Goal: Contribute content: Contribute content

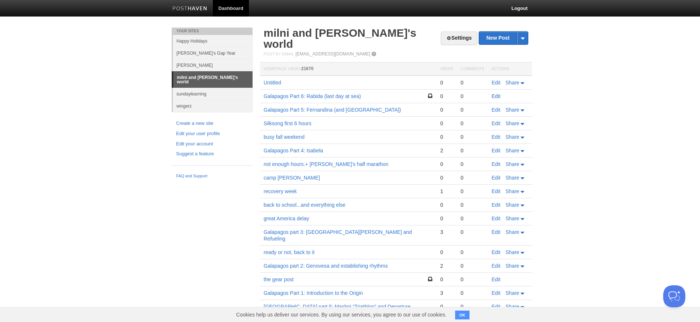
click at [496, 93] on link "Edit" at bounding box center [496, 96] width 9 height 6
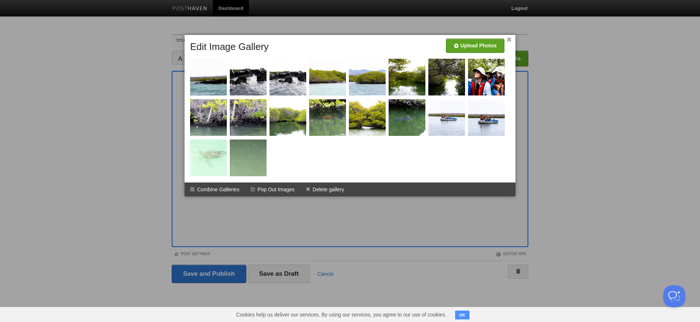
click at [217, 210] on div at bounding box center [350, 161] width 700 height 322
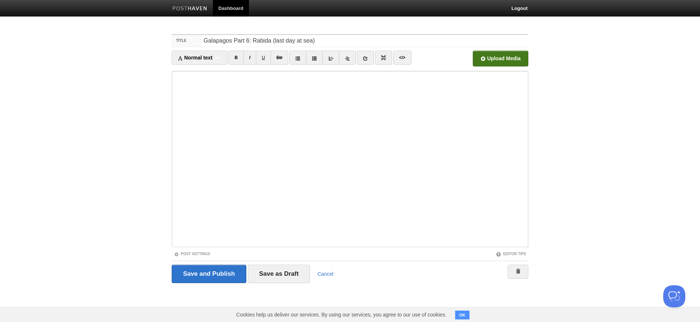
click at [503, 62] on input "file" at bounding box center [278, 61] width 557 height 38
click at [461, 61] on link "black turtle cove rays.mp4 79.34 MB Cancel black turtle cove turtle.mp4 70.14 M…" at bounding box center [456, 59] width 26 height 16
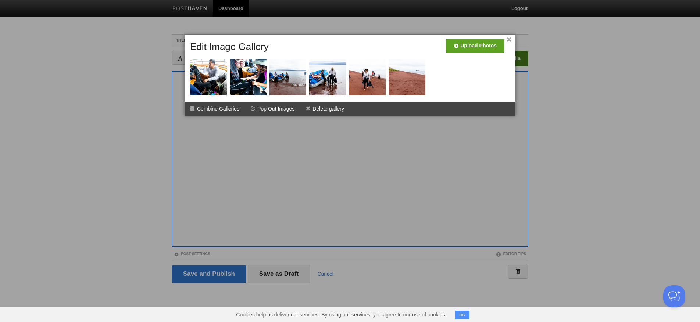
click at [390, 120] on div at bounding box center [350, 161] width 700 height 322
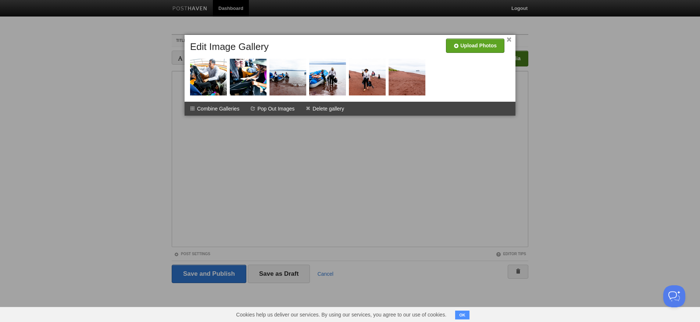
click at [219, 138] on div at bounding box center [350, 161] width 700 height 322
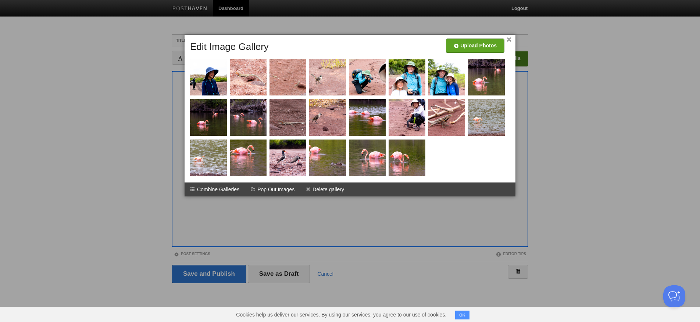
click at [508, 39] on link "×" at bounding box center [509, 40] width 5 height 4
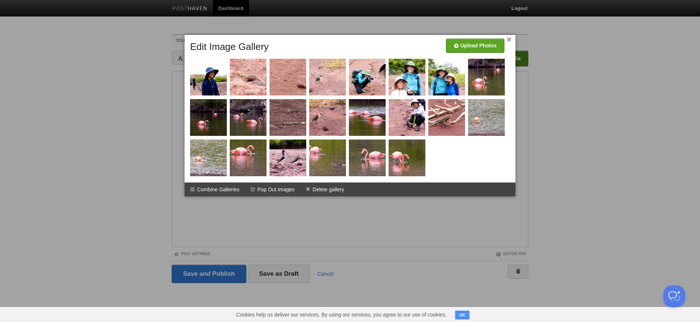
click at [511, 40] on link "×" at bounding box center [509, 40] width 5 height 4
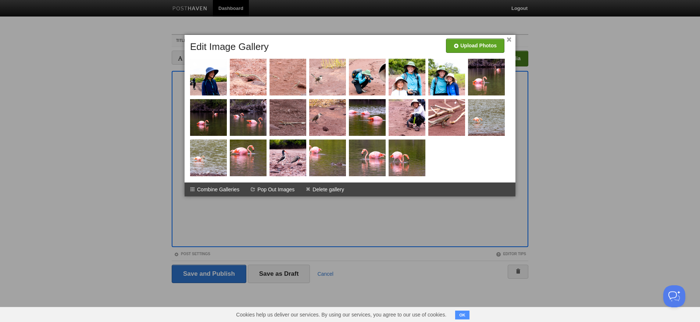
click at [393, 207] on div at bounding box center [350, 161] width 700 height 322
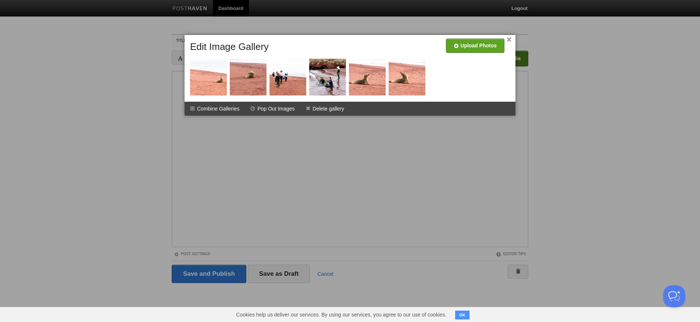
click at [511, 41] on link "×" at bounding box center [509, 40] width 5 height 4
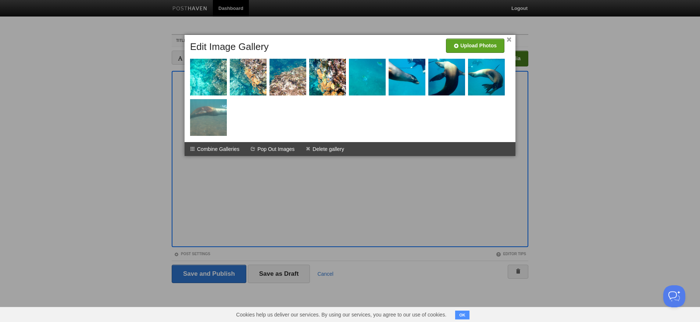
click at [507, 38] on link "×" at bounding box center [509, 40] width 5 height 4
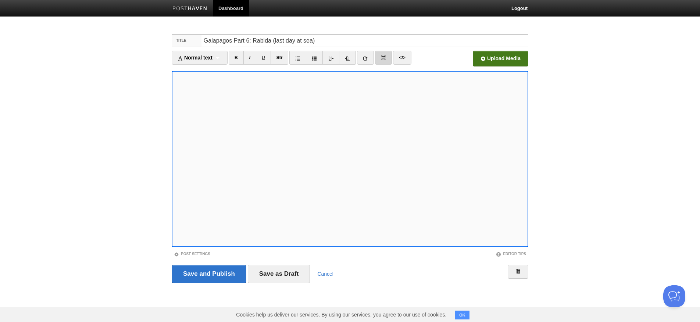
click at [383, 57] on img at bounding box center [383, 57] width 5 height 5
click at [368, 58] on icon at bounding box center [365, 58] width 5 height 5
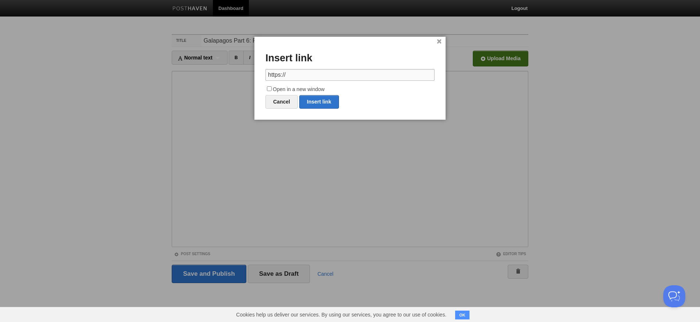
click at [313, 77] on input "https://" at bounding box center [349, 75] width 169 height 12
paste input "[DOMAIN_NAME][URL]"
click at [320, 101] on link "Insert link" at bounding box center [319, 102] width 40 height 14
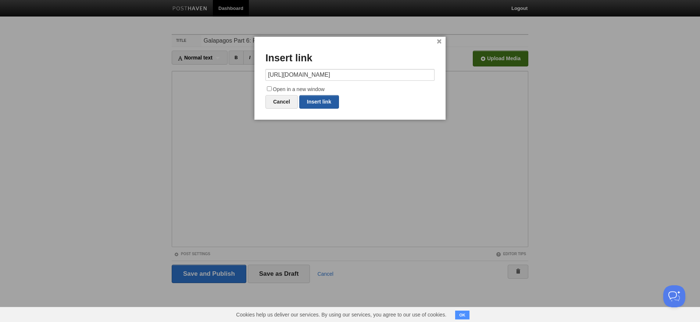
type input "https://"
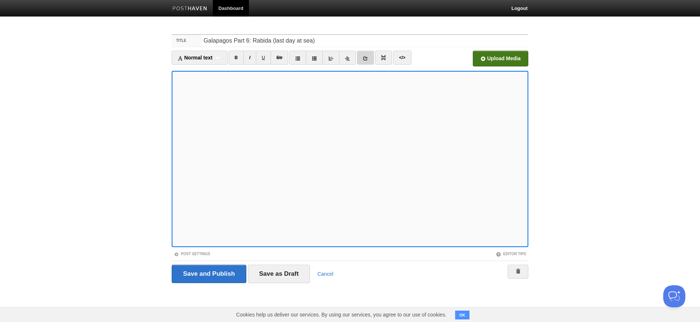
click at [365, 56] on icon at bounding box center [365, 58] width 5 height 5
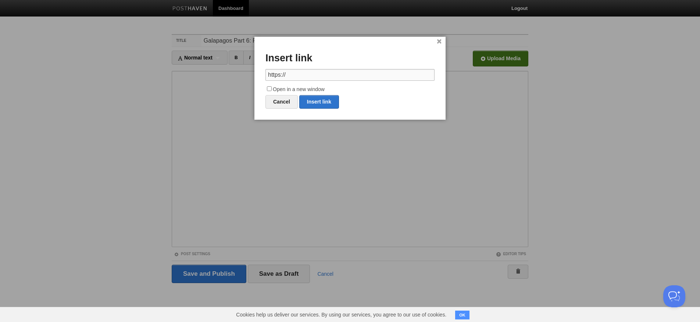
scroll to position [0, 0]
click at [308, 75] on input "https://" at bounding box center [349, 75] width 169 height 12
paste input "[DOMAIN_NAME][URL]"
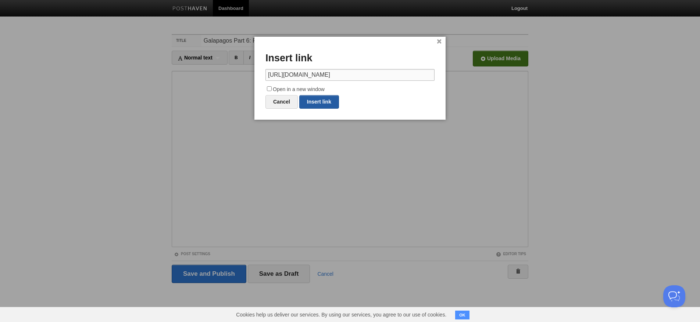
scroll to position [0, 0]
click at [315, 101] on link "Insert link" at bounding box center [319, 102] width 40 height 14
type input "https://"
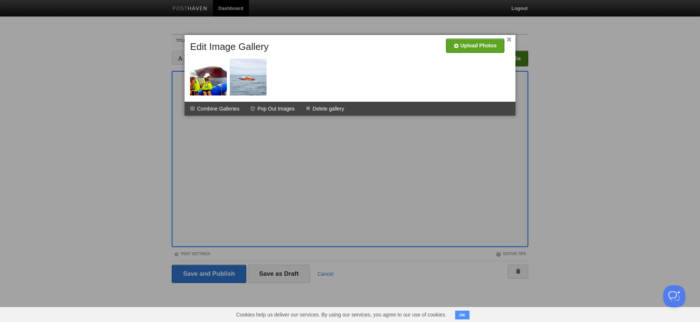
click at [510, 39] on link "×" at bounding box center [509, 40] width 5 height 4
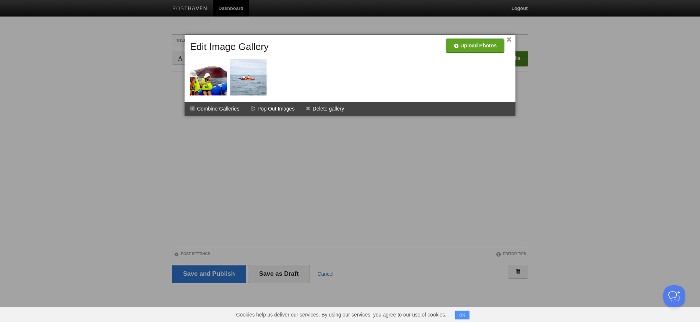
click at [507, 38] on link "×" at bounding box center [509, 40] width 5 height 4
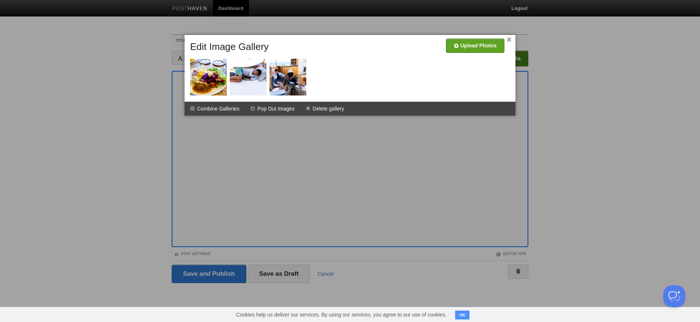
click at [509, 39] on link "×" at bounding box center [509, 40] width 5 height 4
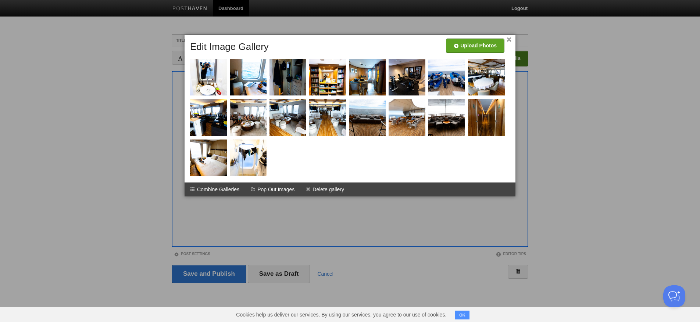
click at [510, 39] on link "×" at bounding box center [509, 40] width 5 height 4
click at [510, 41] on link "×" at bounding box center [509, 40] width 5 height 4
click at [509, 40] on link "×" at bounding box center [509, 40] width 5 height 4
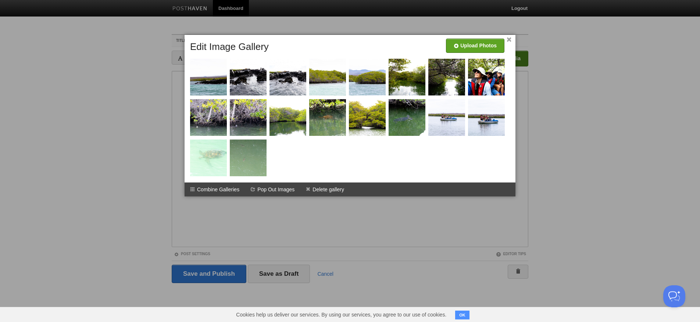
click at [508, 40] on link "×" at bounding box center [509, 40] width 5 height 4
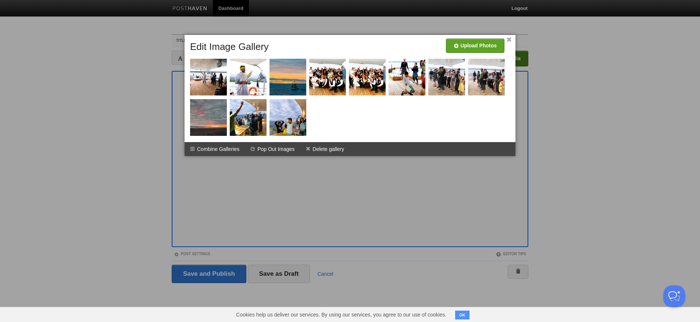
scroll to position [0, 0]
click at [509, 40] on link "×" at bounding box center [509, 40] width 5 height 4
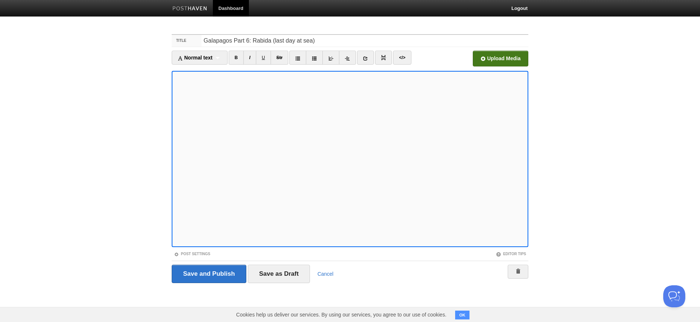
scroll to position [0, 0]
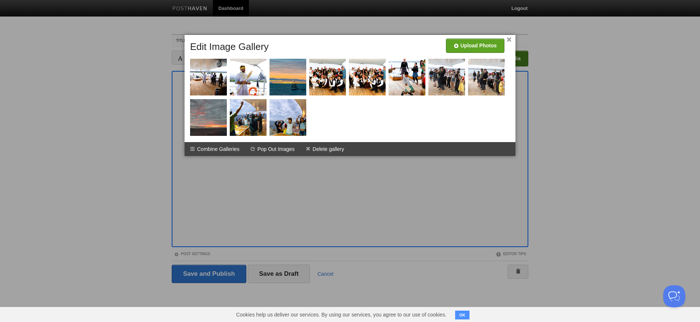
click at [509, 38] on link "×" at bounding box center [509, 40] width 5 height 4
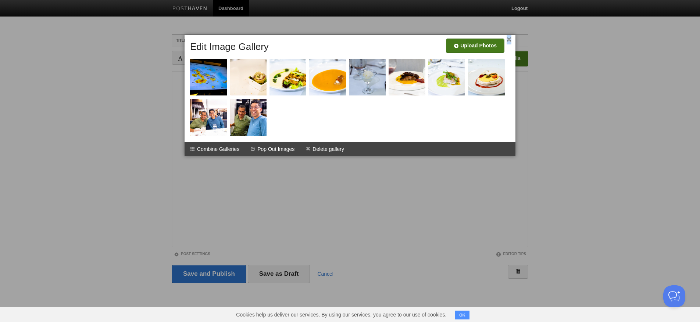
drag, startPoint x: 509, startPoint y: 39, endPoint x: 498, endPoint y: 49, distance: 15.9
click at [509, 39] on link "×" at bounding box center [509, 40] width 5 height 4
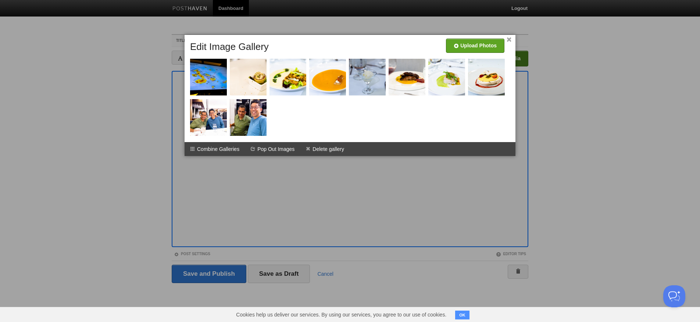
click at [246, 229] on div at bounding box center [350, 161] width 700 height 322
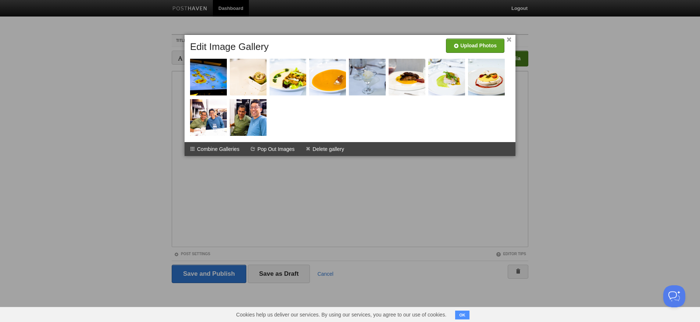
click at [509, 40] on link "×" at bounding box center [509, 40] width 5 height 4
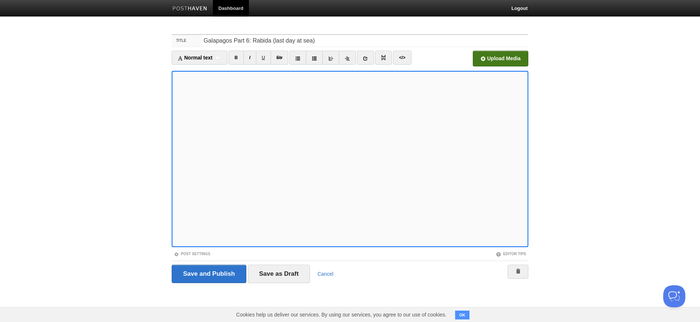
click at [213, 270] on input "Save and Publish" at bounding box center [209, 274] width 75 height 18
